Goal: Task Accomplishment & Management: Manage account settings

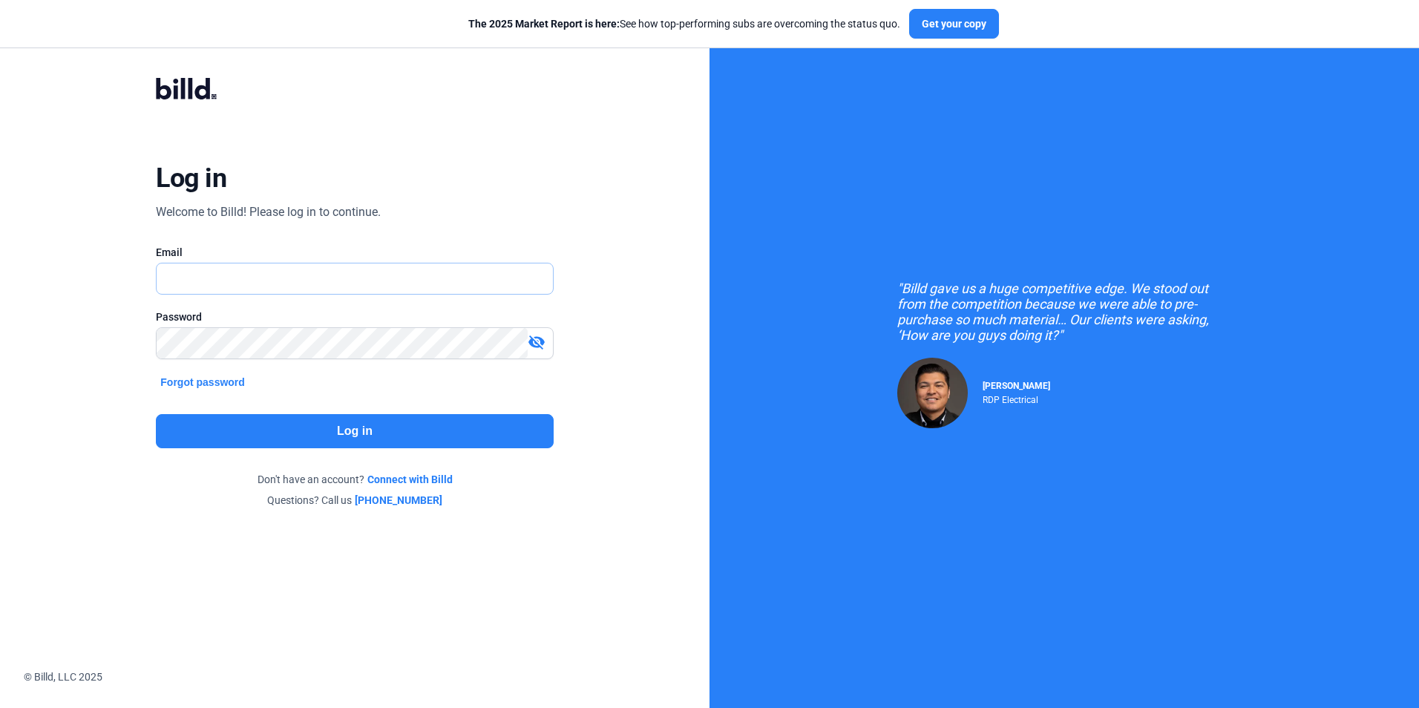
drag, startPoint x: 0, startPoint y: 0, endPoint x: 171, endPoint y: 268, distance: 318.0
click at [171, 268] on input "text" at bounding box center [354, 278] width 395 height 30
type input "[EMAIL_ADDRESS][DOMAIN_NAME]"
click at [307, 435] on button "Log in" at bounding box center [354, 431] width 397 height 34
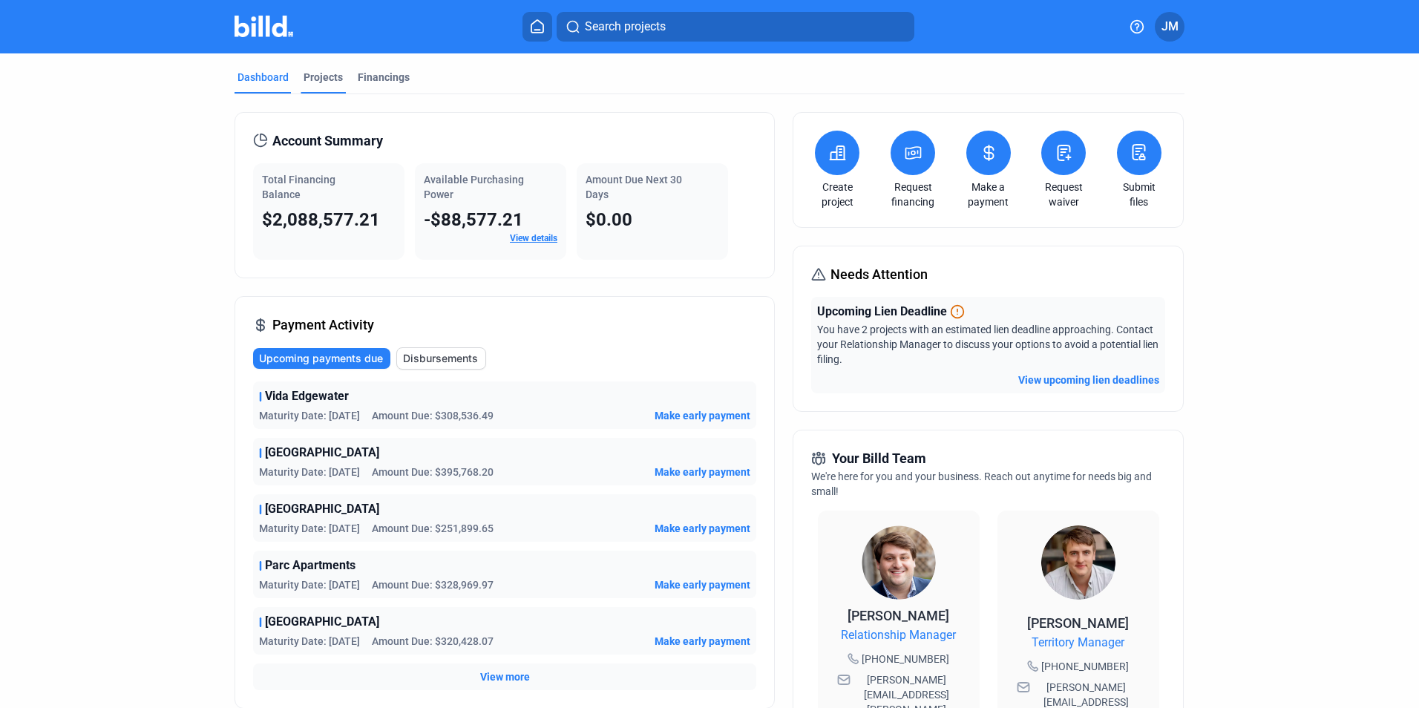
click at [324, 76] on div "Projects" at bounding box center [322, 77] width 39 height 15
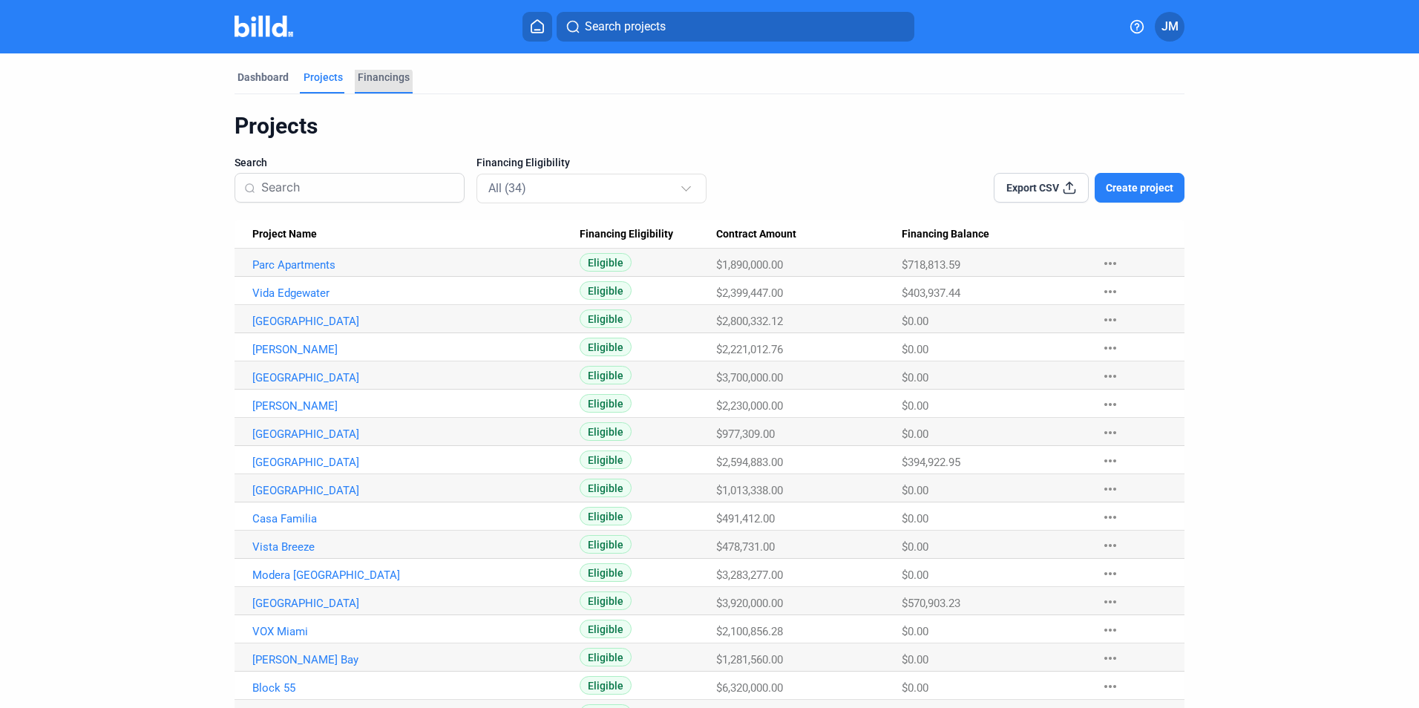
click at [378, 85] on div "Financings" at bounding box center [384, 82] width 58 height 24
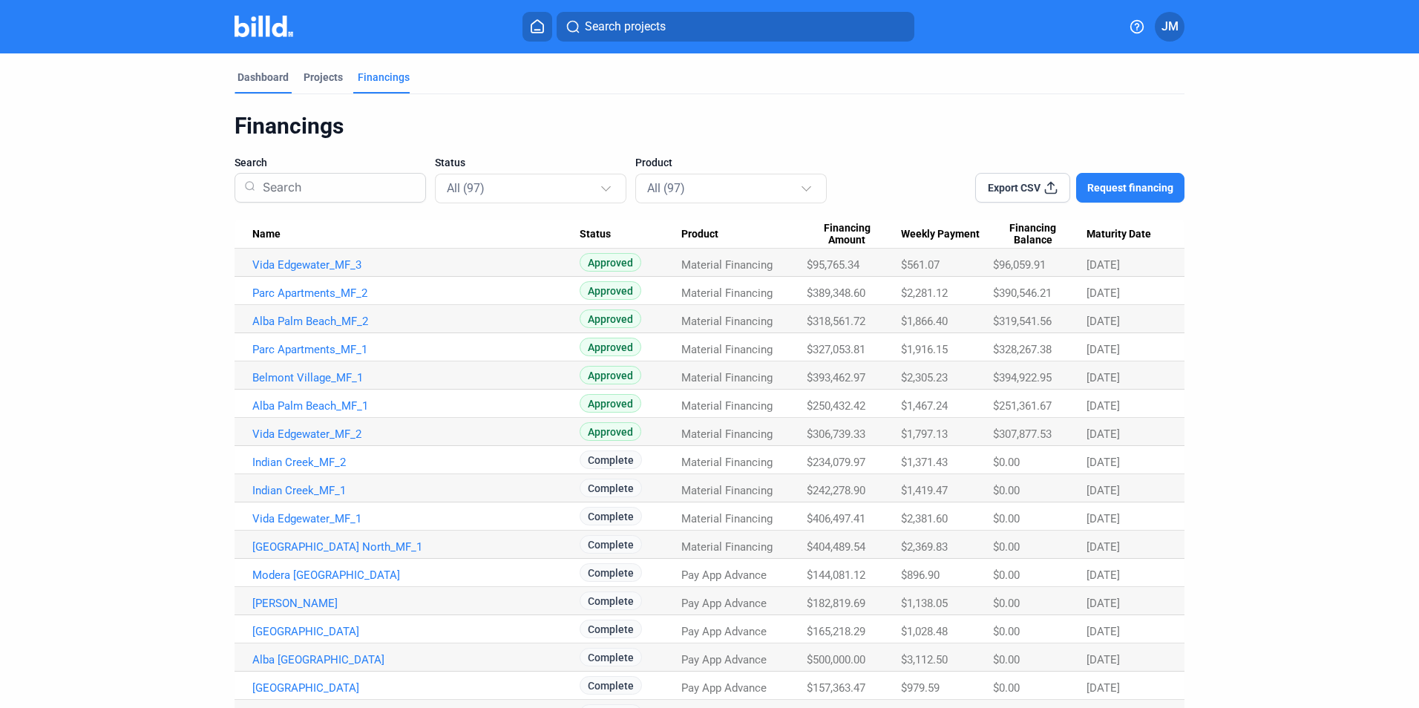
click at [264, 82] on div "Dashboard" at bounding box center [262, 77] width 51 height 15
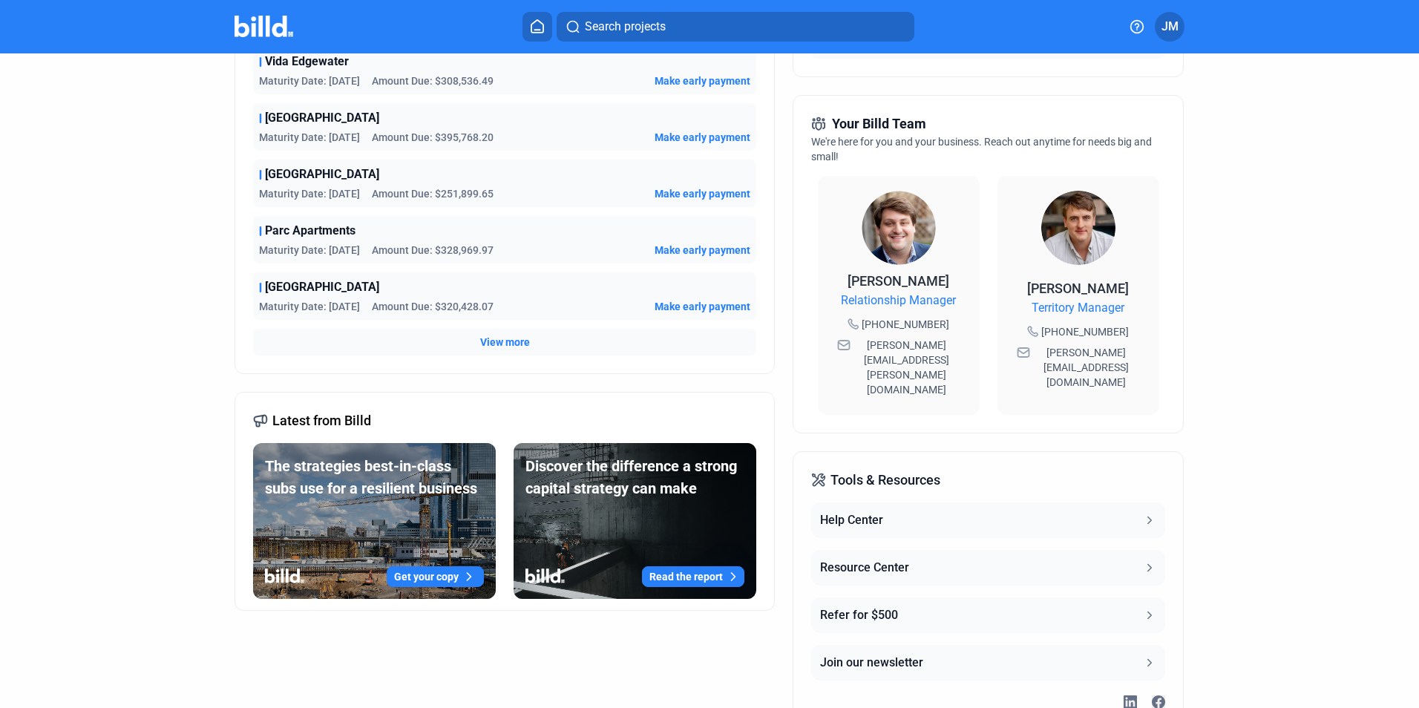
scroll to position [382, 0]
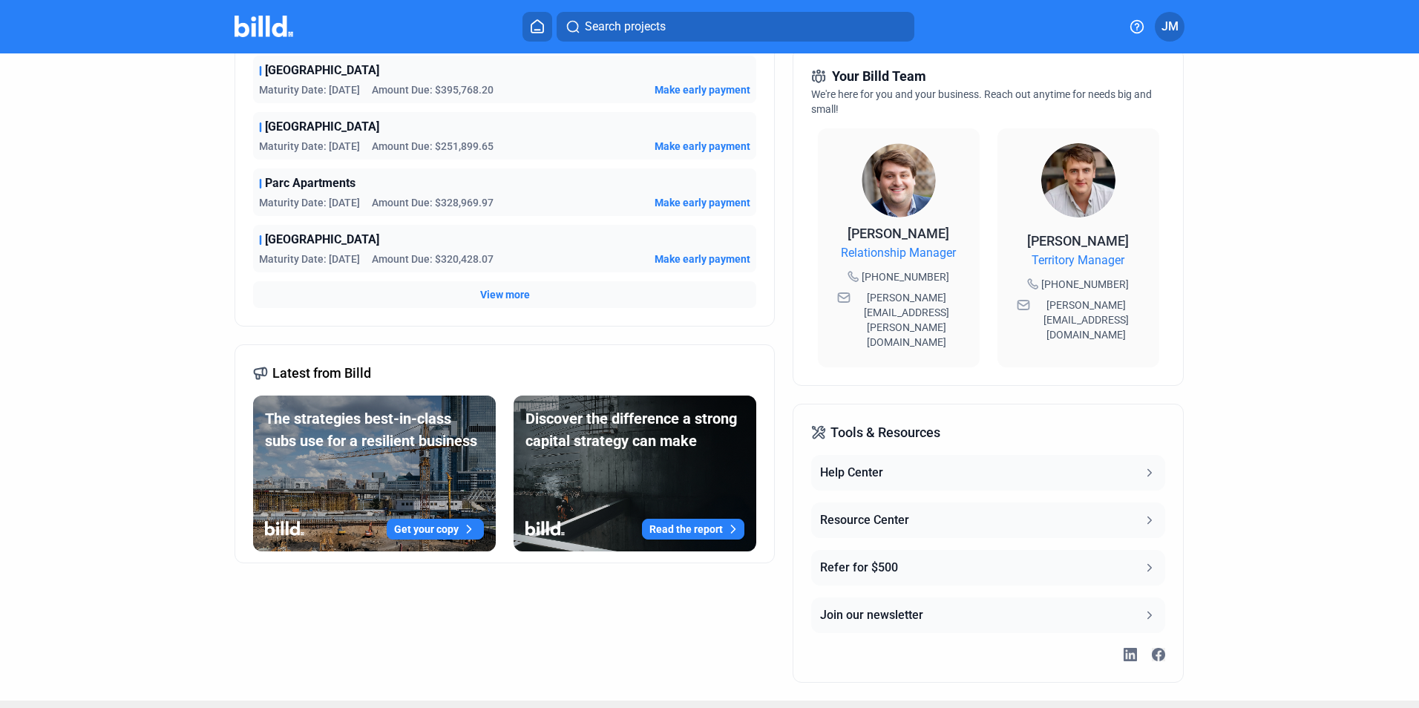
click at [854, 464] on div "Help Center" at bounding box center [851, 473] width 63 height 18
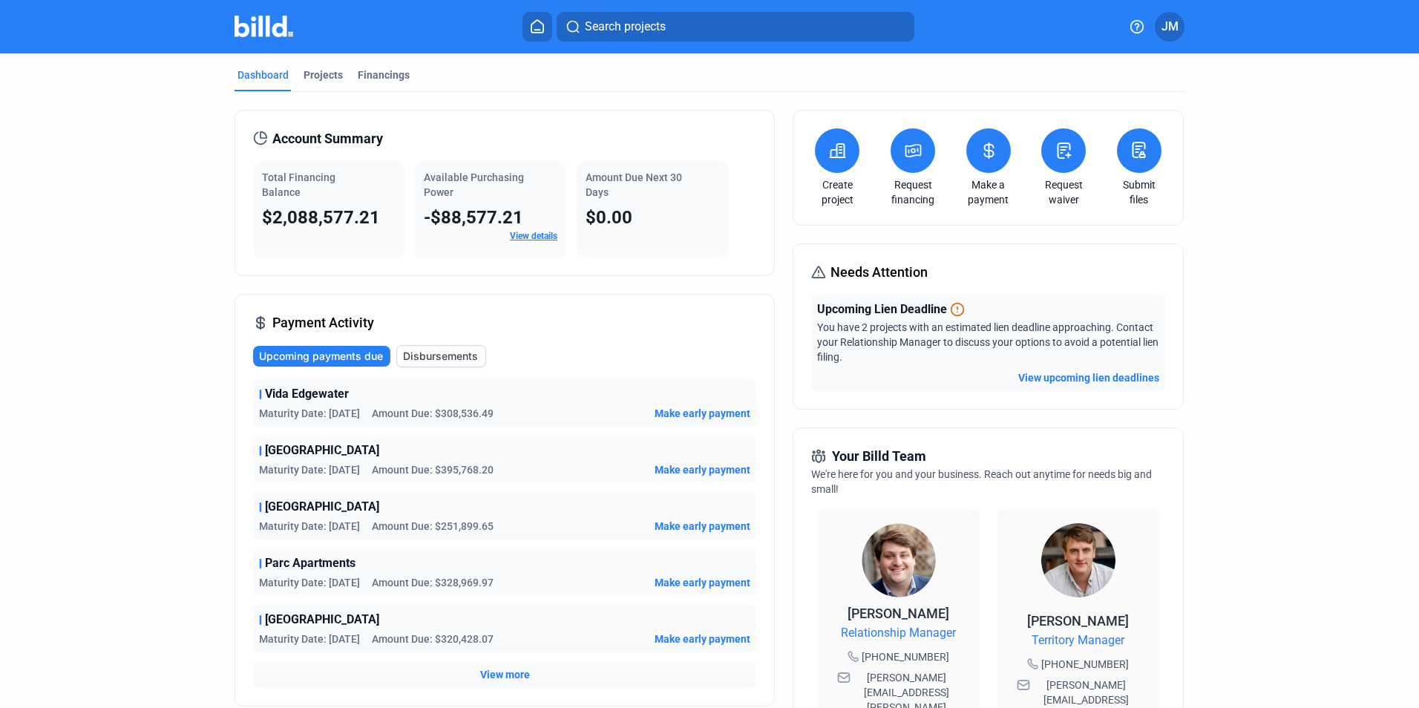
scroll to position [0, 0]
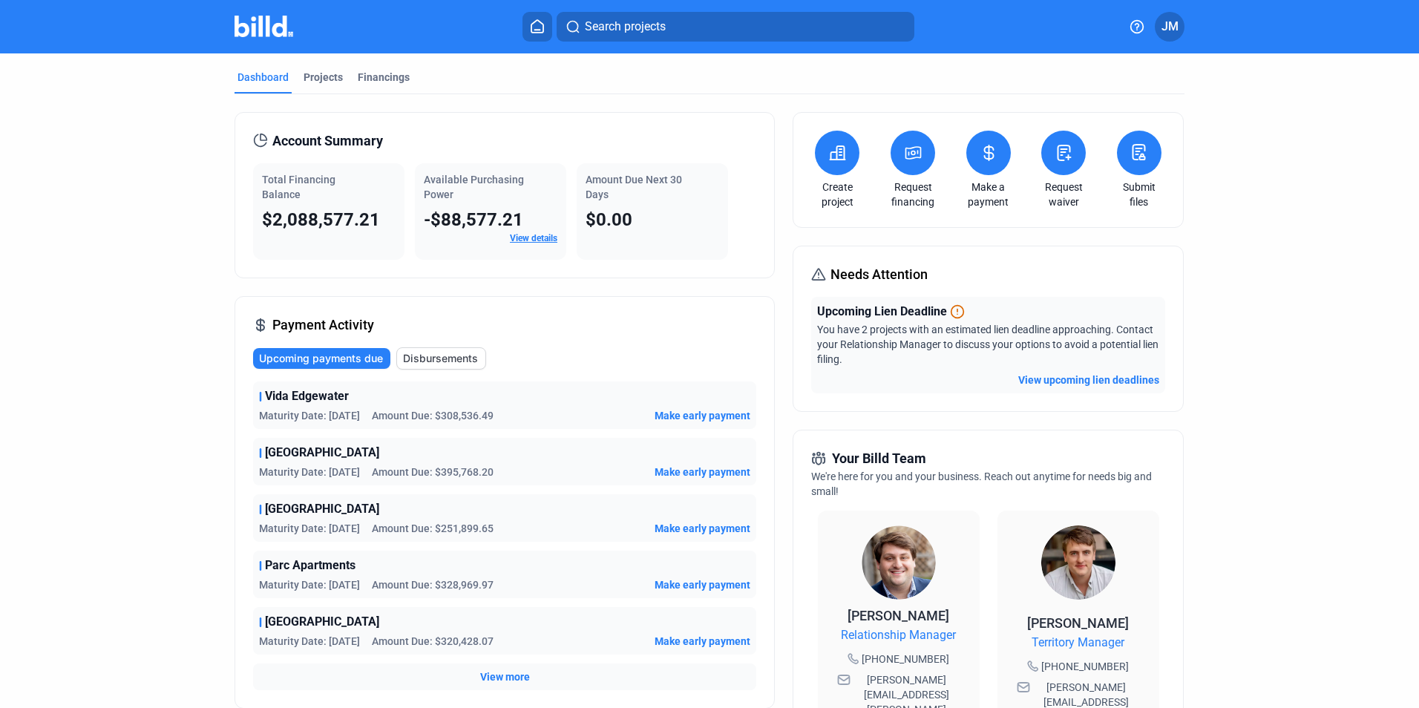
click at [261, 76] on div "Dashboard" at bounding box center [262, 77] width 51 height 15
click at [266, 22] on img at bounding box center [263, 27] width 59 height 22
click at [1172, 31] on span "JM" at bounding box center [1169, 27] width 17 height 18
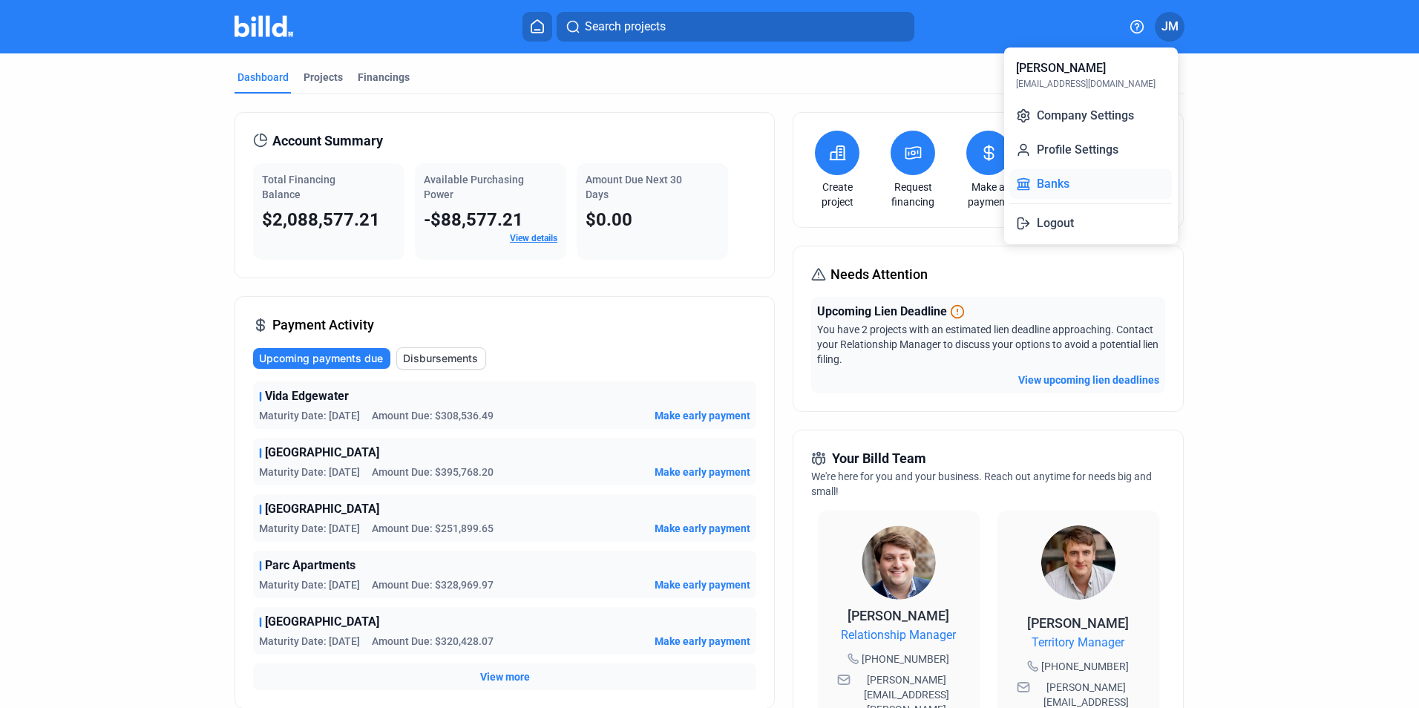
click at [1037, 176] on button "Banks" at bounding box center [1091, 184] width 162 height 30
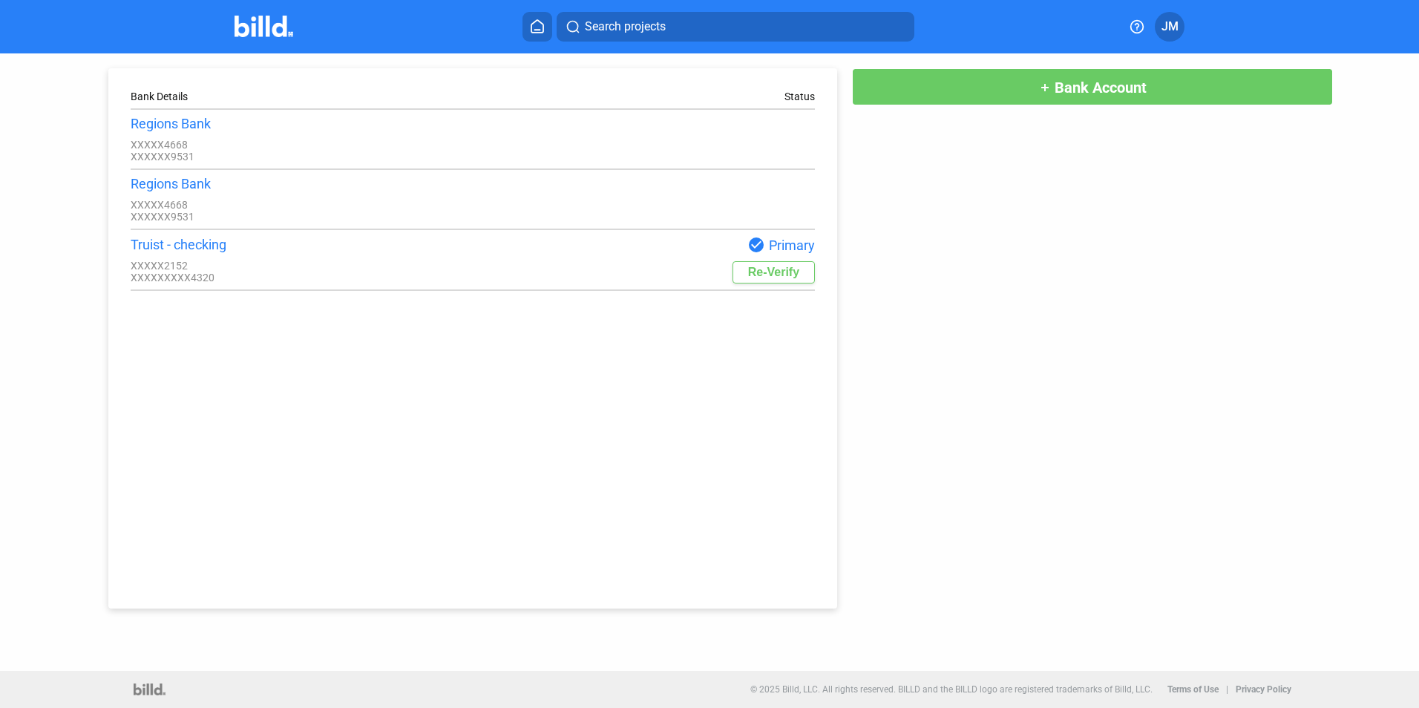
click at [1140, 22] on icon at bounding box center [1136, 26] width 15 height 15
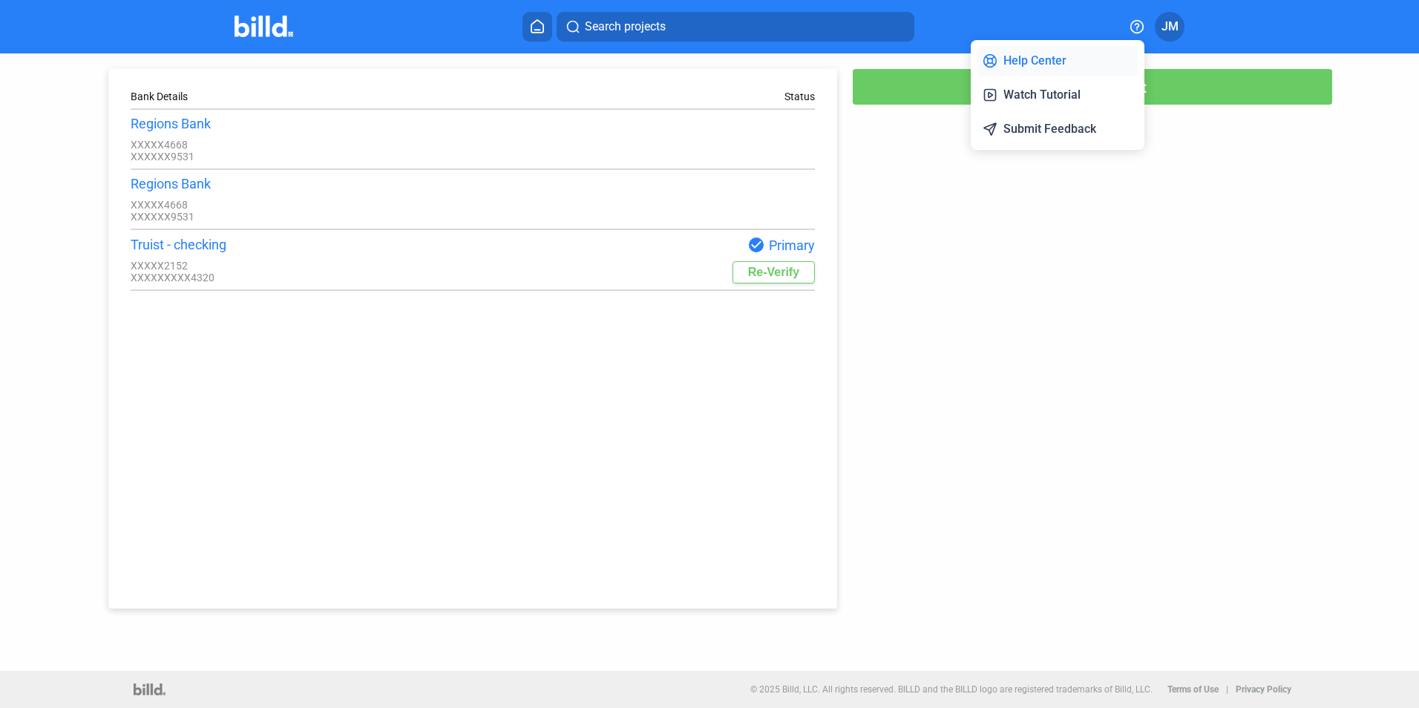
click at [1022, 69] on button "Help Center" at bounding box center [1057, 61] width 162 height 30
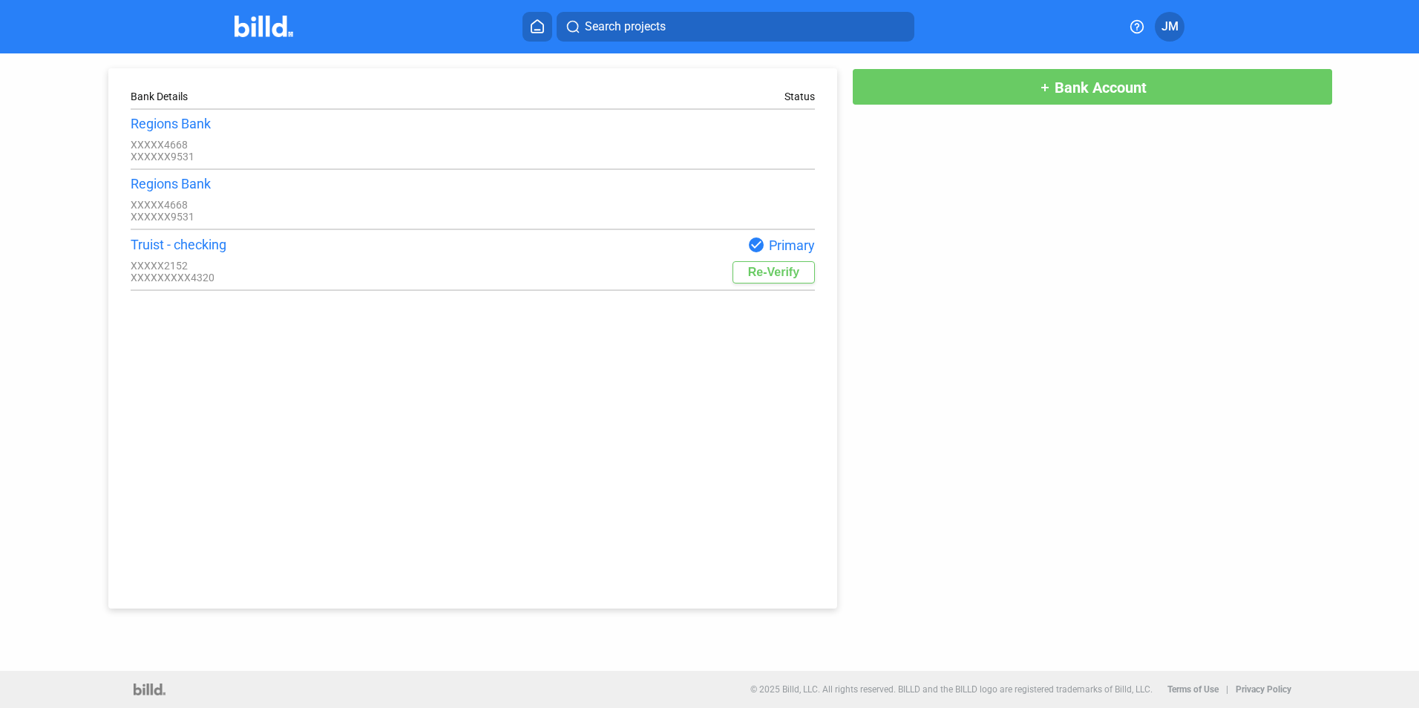
click at [1176, 29] on span "JM" at bounding box center [1169, 27] width 17 height 18
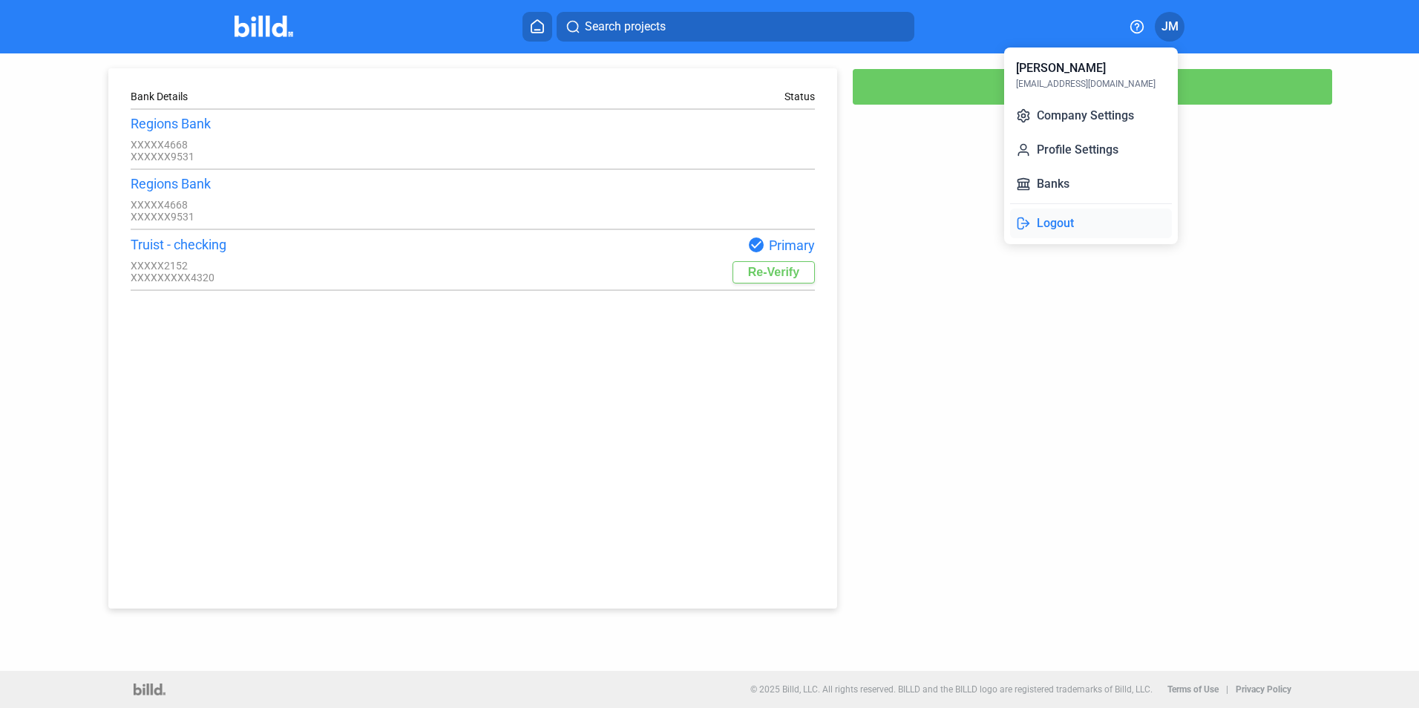
click at [1073, 218] on button "Logout" at bounding box center [1091, 223] width 162 height 30
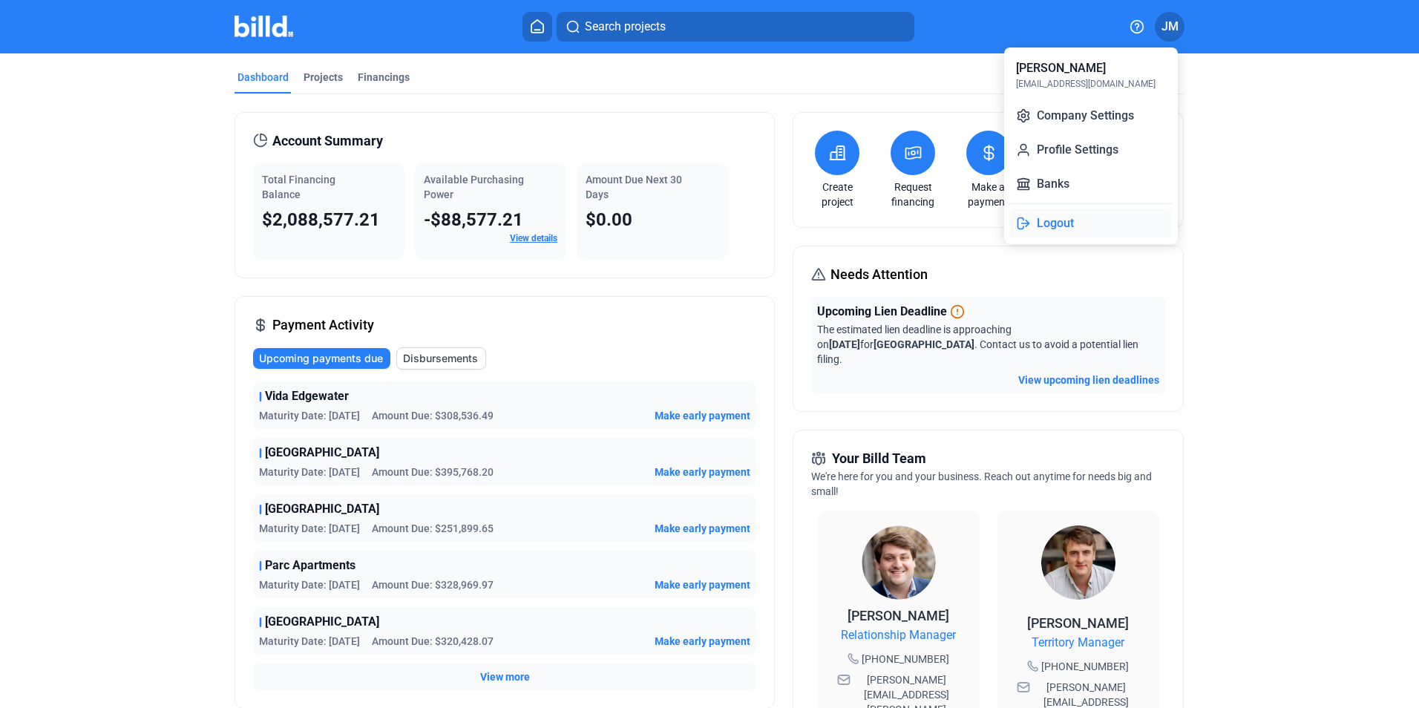
click at [1056, 215] on button "Logout" at bounding box center [1091, 223] width 162 height 30
